Goal: Find contact information: Find contact information

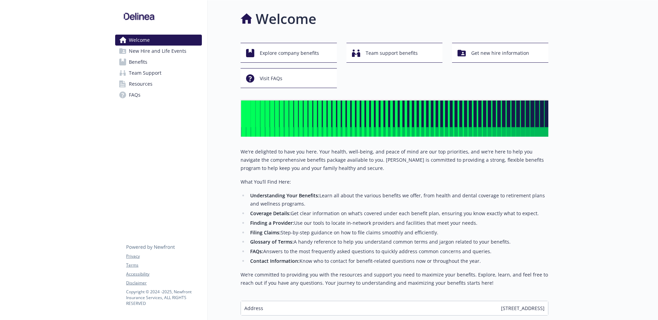
click at [144, 59] on span "Benefits" at bounding box center [138, 62] width 19 height 11
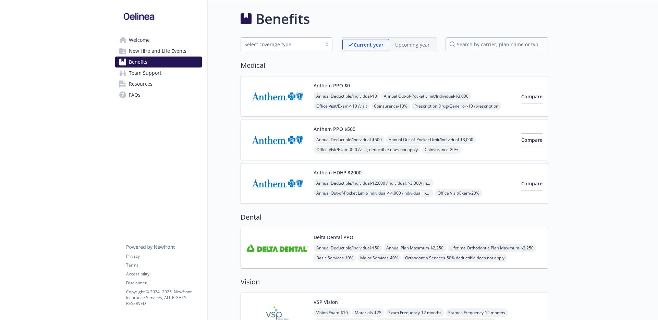
click at [293, 184] on img at bounding box center [277, 183] width 62 height 29
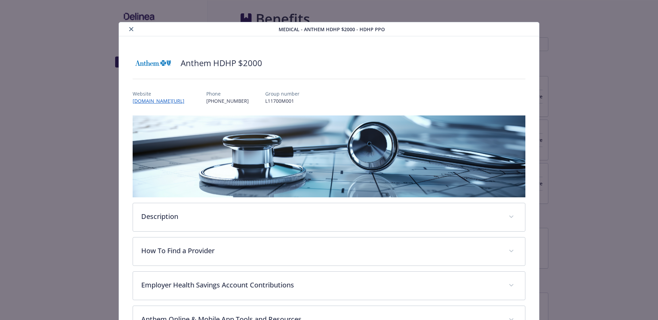
scroll to position [21, 0]
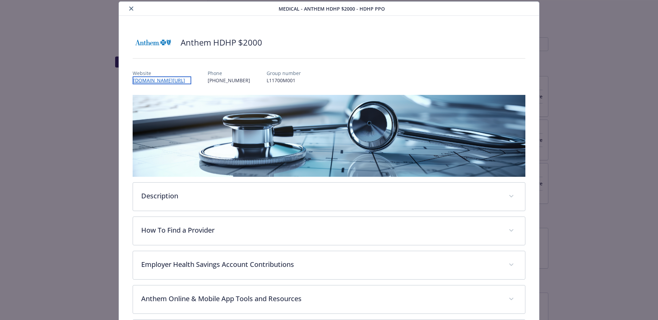
click at [166, 80] on link "[DOMAIN_NAME][URL]​" at bounding box center [162, 80] width 59 height 8
